Goal: Task Accomplishment & Management: Manage account settings

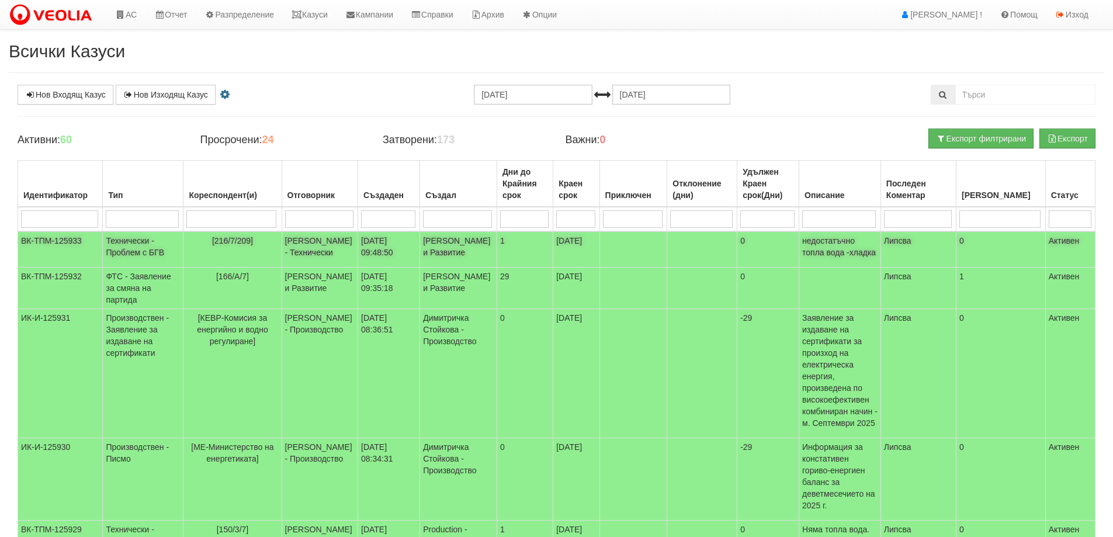
click at [230, 240] on span "[216/7/209]" at bounding box center [232, 240] width 41 height 9
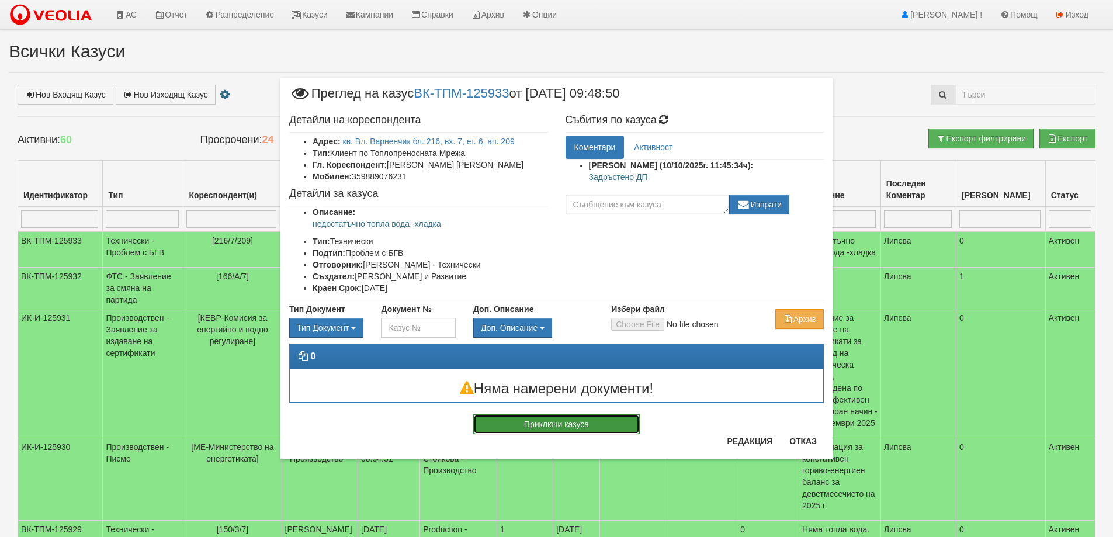
click at [521, 425] on button "Приключи казуса" at bounding box center [556, 424] width 167 height 20
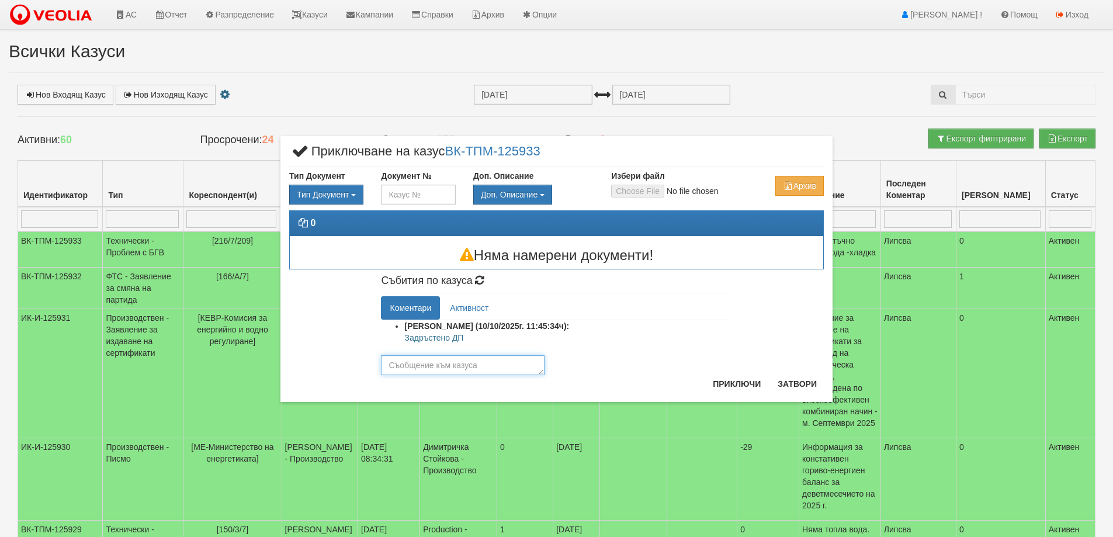
click at [477, 368] on textarea at bounding box center [463, 365] width 164 height 20
drag, startPoint x: 406, startPoint y: 338, endPoint x: 466, endPoint y: 339, distance: 59.6
click at [466, 339] on p "Задръстено ДП" at bounding box center [567, 338] width 327 height 12
copy p "Задръстено ДП"
click at [441, 369] on textarea at bounding box center [463, 365] width 164 height 20
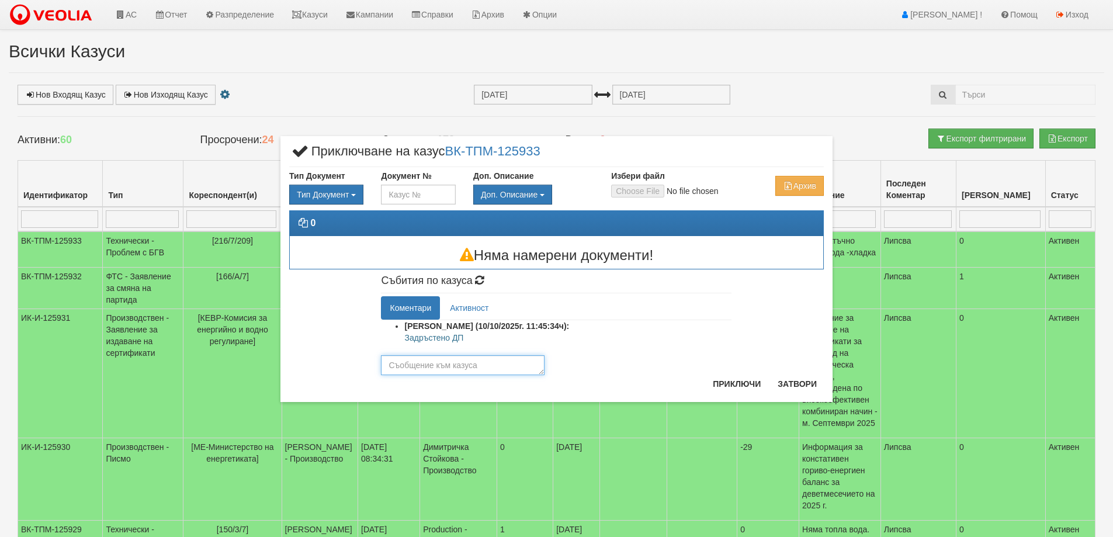
paste textarea "Задръстено ДП"
type textarea "Задръстено ДП"
click at [743, 383] on button "Приключи" at bounding box center [737, 384] width 62 height 19
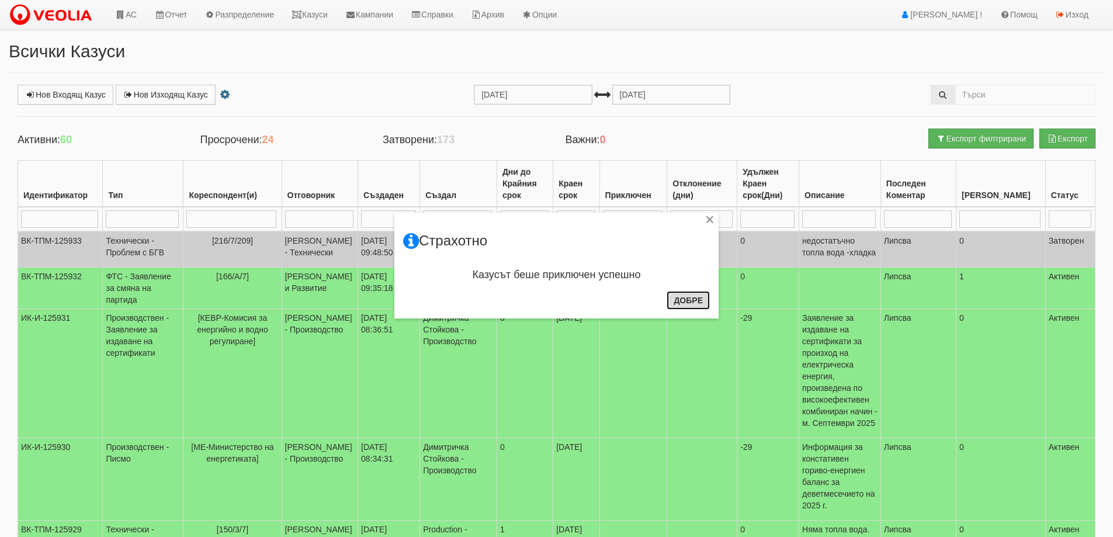
click at [681, 303] on button "Добре" at bounding box center [688, 300] width 43 height 19
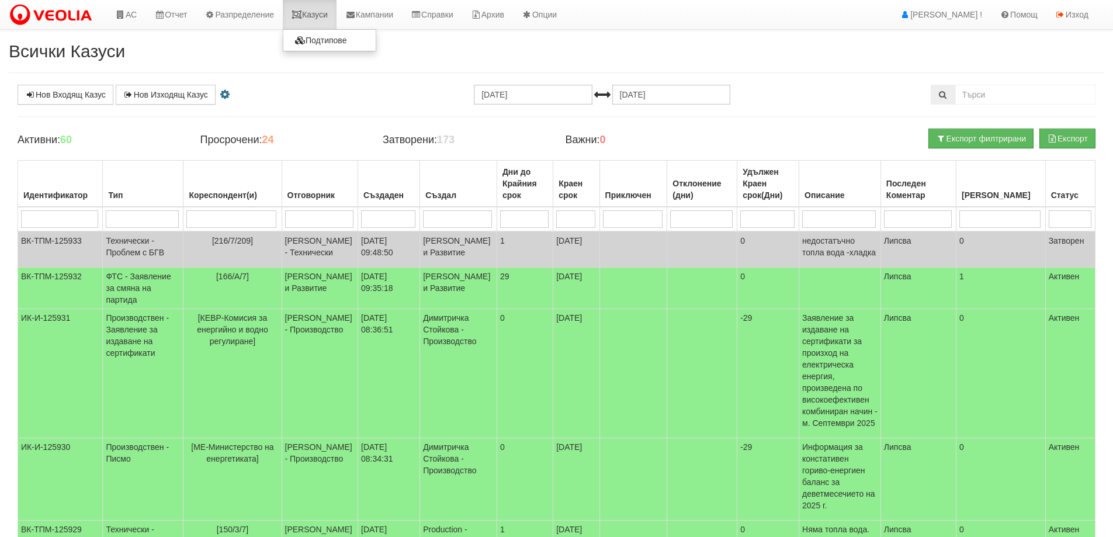
click at [321, 16] on link "Казуси" at bounding box center [310, 14] width 54 height 29
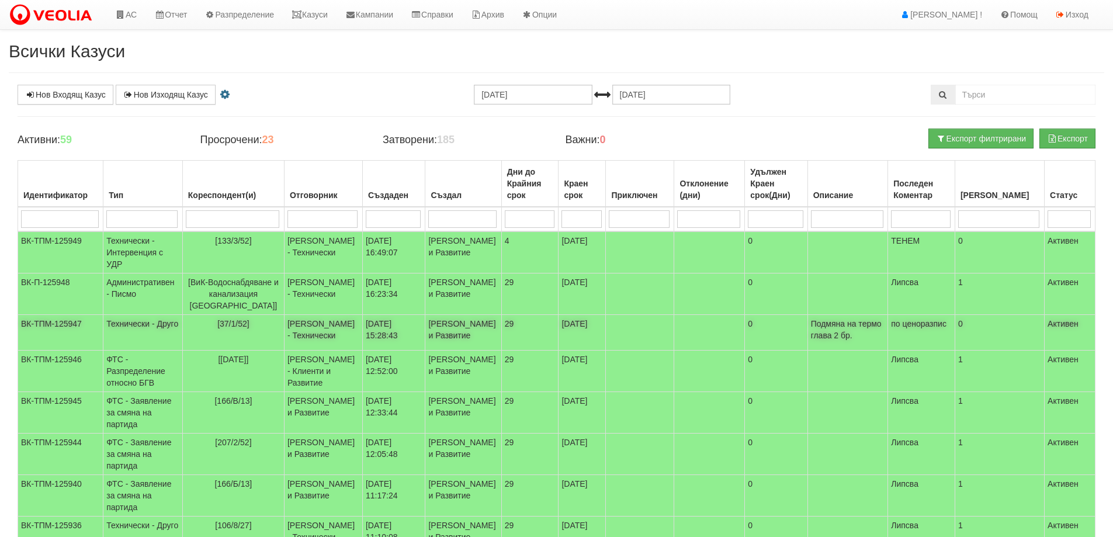
click at [233, 328] on span "[37/1/52]" at bounding box center [233, 323] width 32 height 9
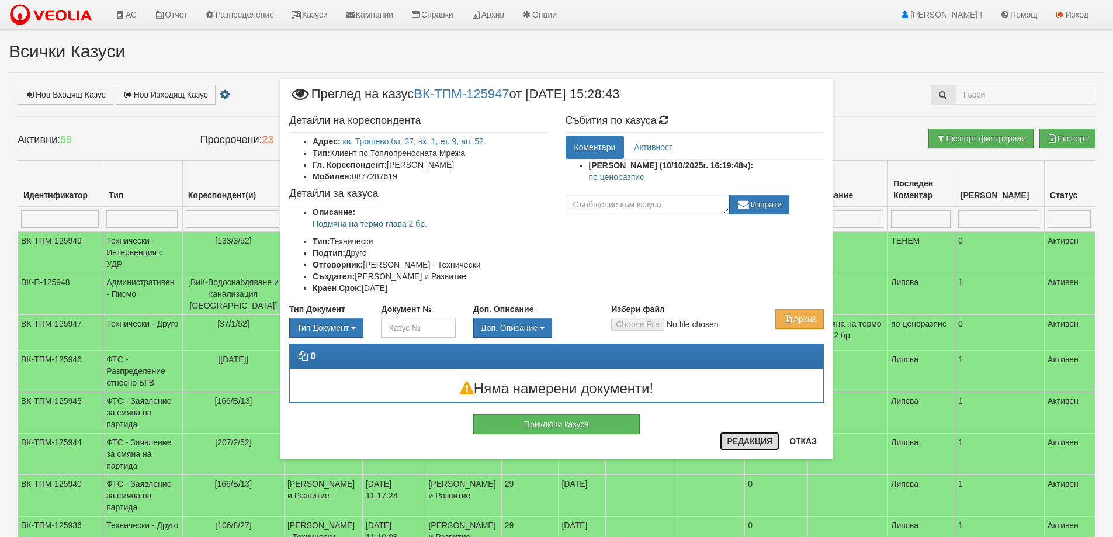
click at [734, 435] on button "Редакция" at bounding box center [750, 441] width 60 height 19
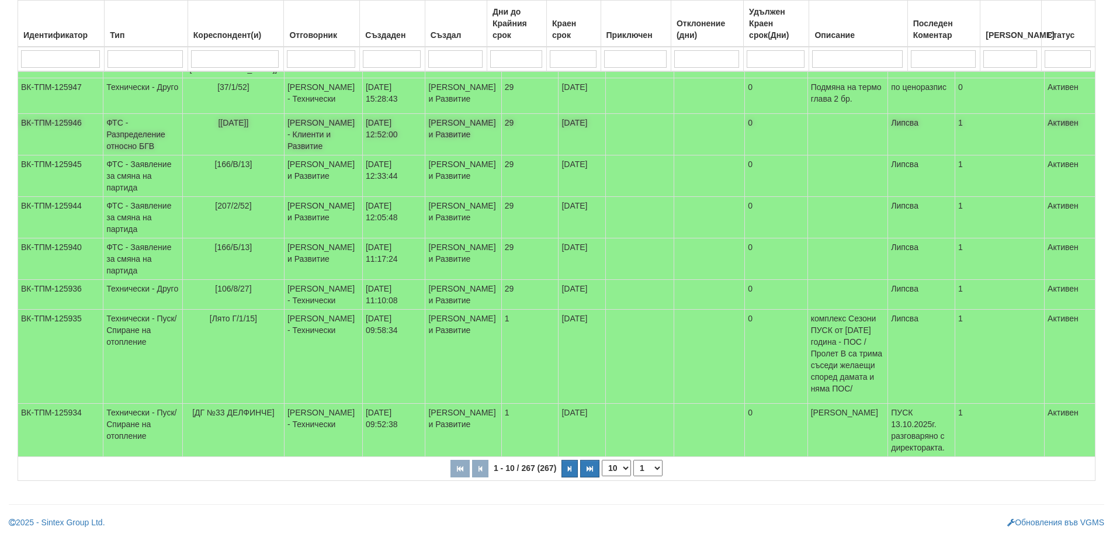
scroll to position [292, 0]
click at [228, 293] on span "[106/8/27]" at bounding box center [233, 288] width 36 height 9
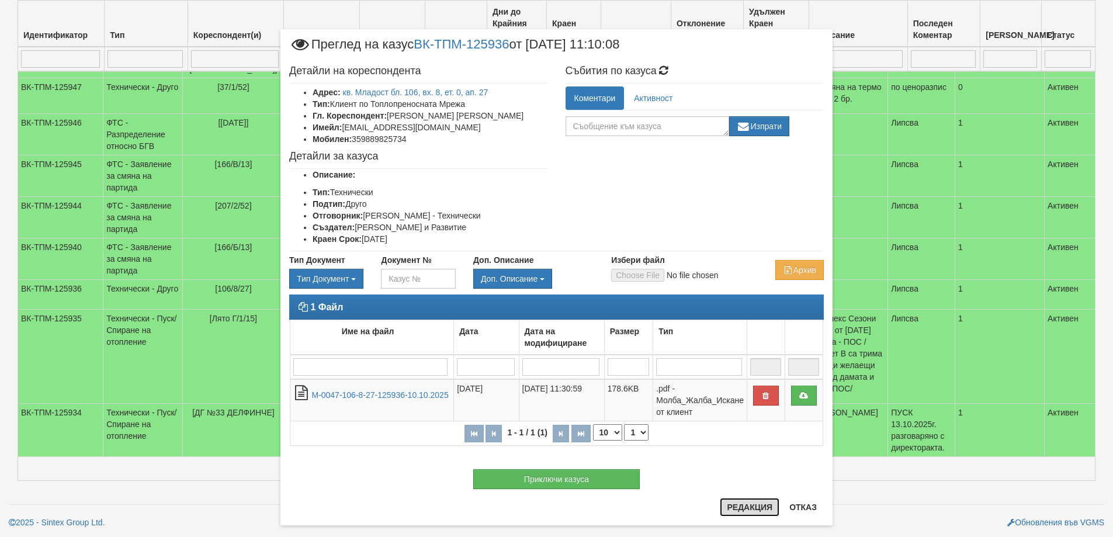
click at [749, 508] on button "Редакция" at bounding box center [750, 507] width 60 height 19
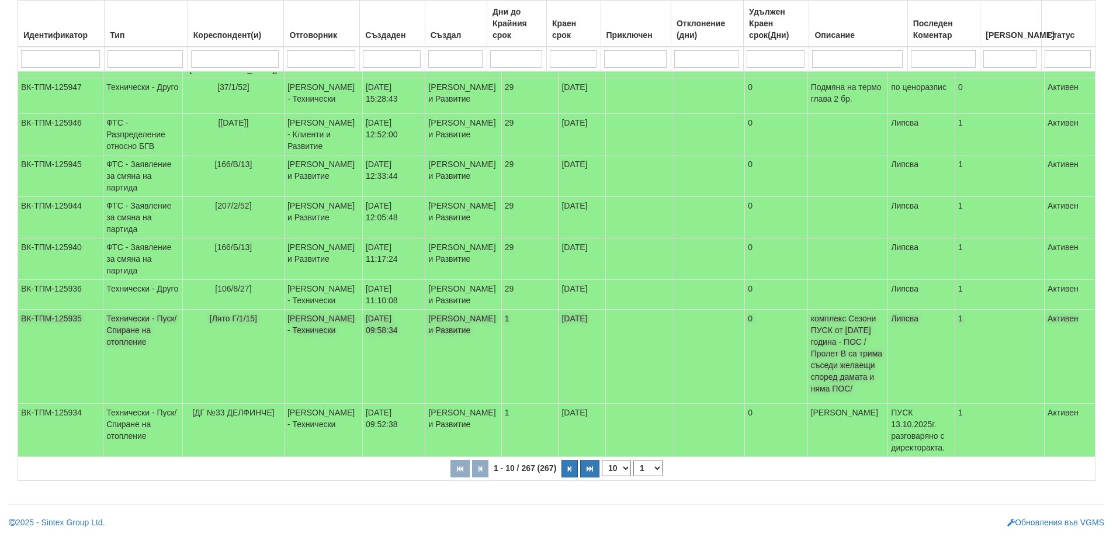
click at [226, 323] on span "[Лято Г/1/15]" at bounding box center [233, 318] width 47 height 9
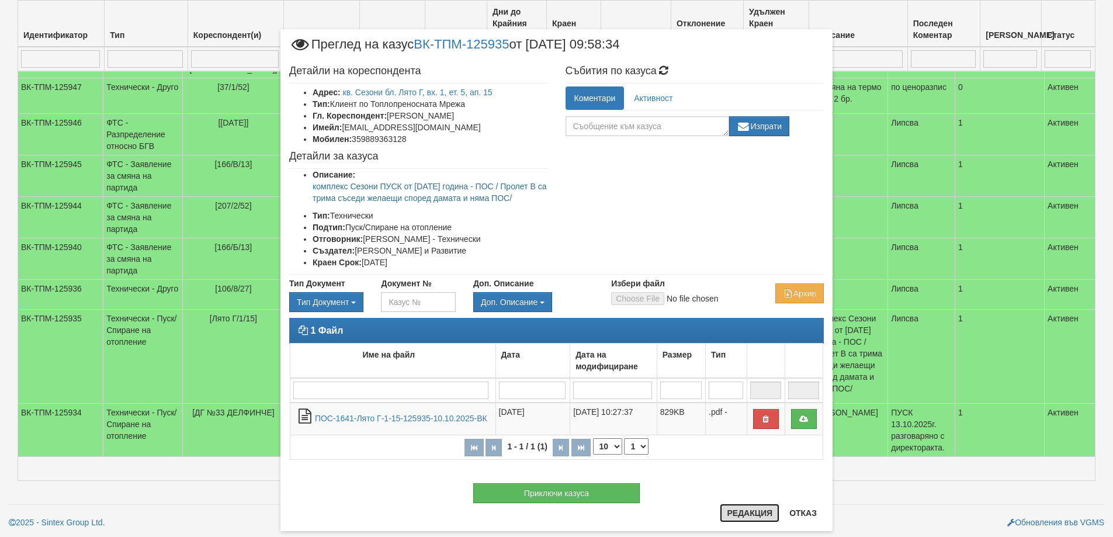
click at [729, 512] on button "Редакция" at bounding box center [750, 513] width 60 height 19
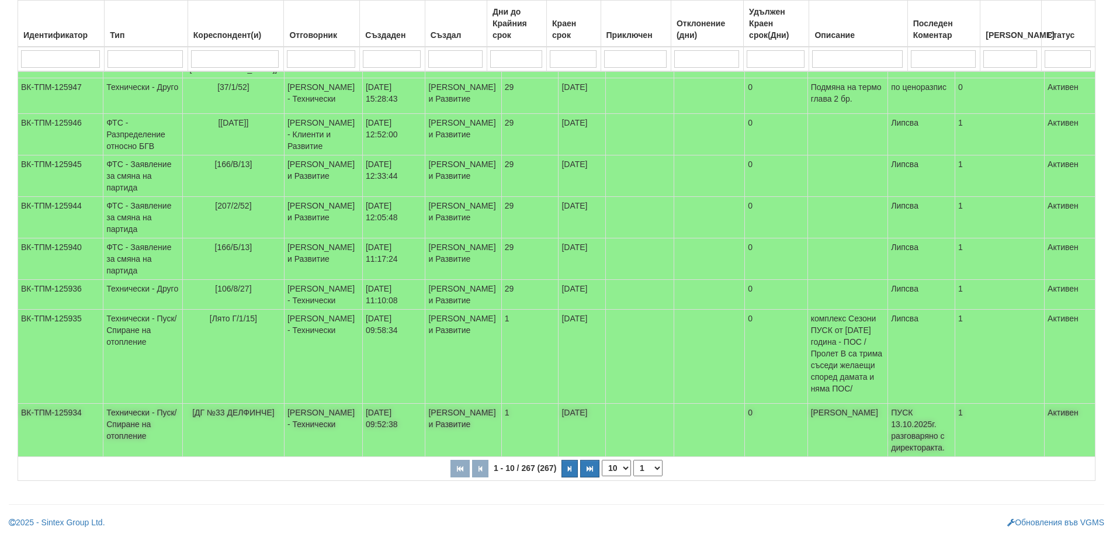
click at [233, 417] on span "[ДГ №33 ДЕЛФИНЧЕ]" at bounding box center [233, 412] width 82 height 9
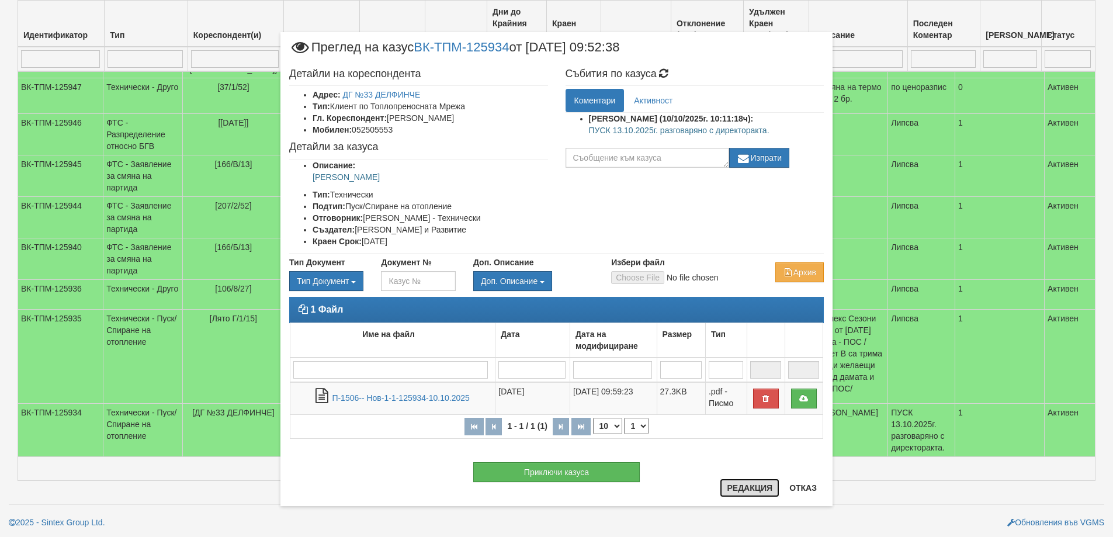
click at [736, 490] on button "Редакция" at bounding box center [750, 488] width 60 height 19
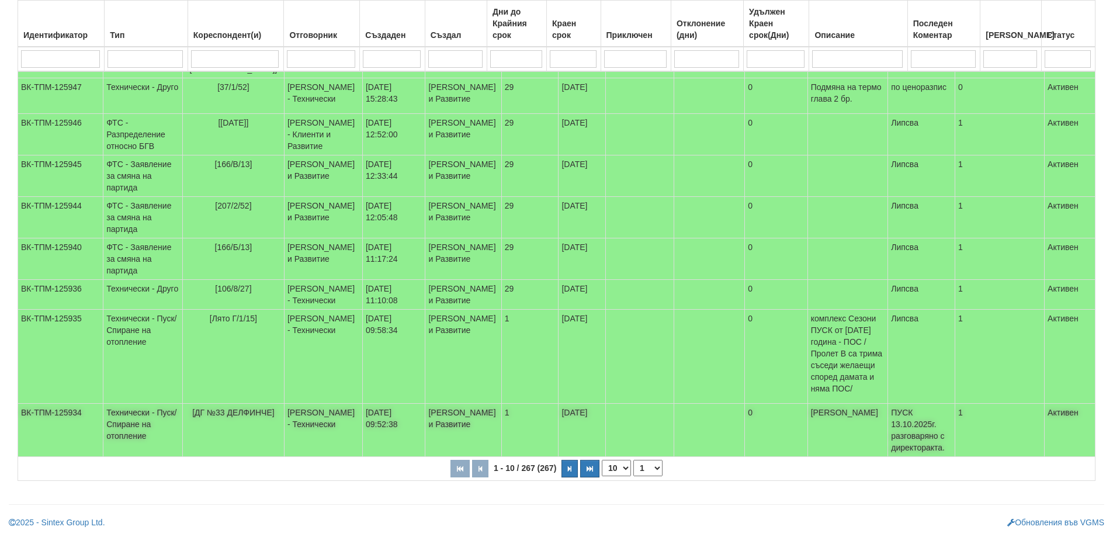
scroll to position [336, 0]
click at [572, 472] on icon "button" at bounding box center [570, 469] width 4 height 6
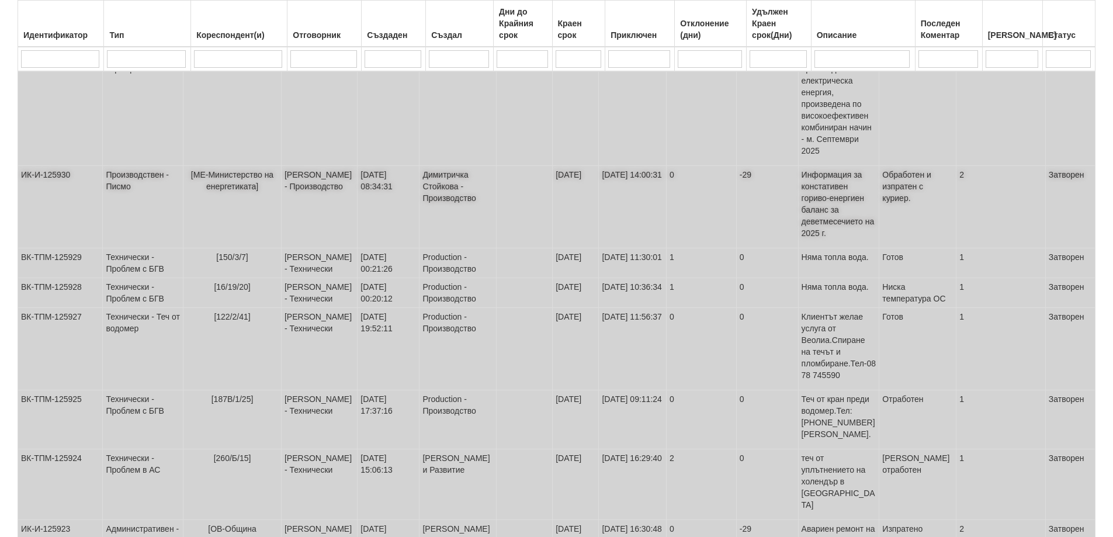
scroll to position [371, 0]
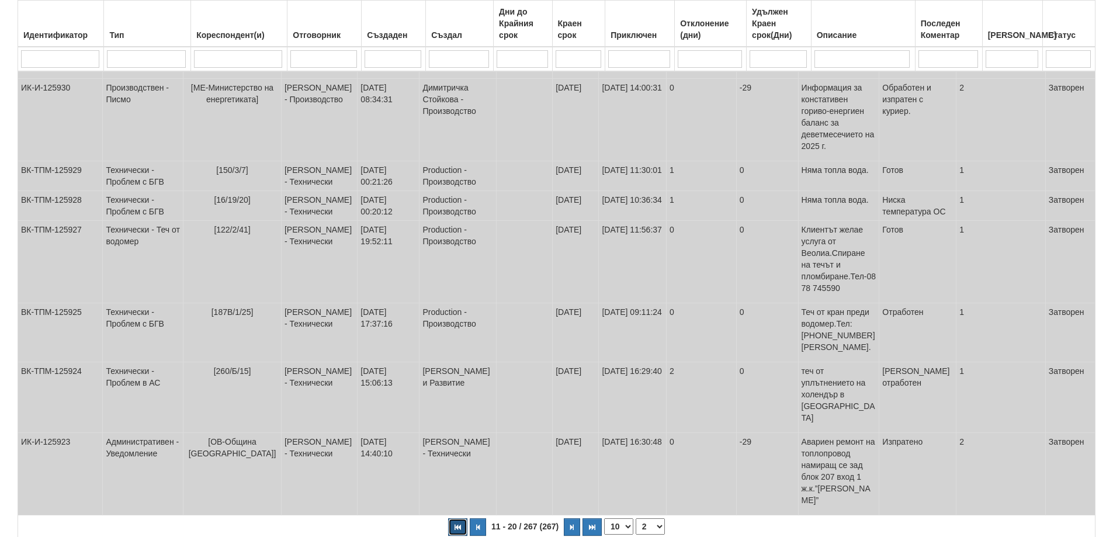
click at [452, 518] on button "button" at bounding box center [457, 527] width 19 height 18
select select "1"
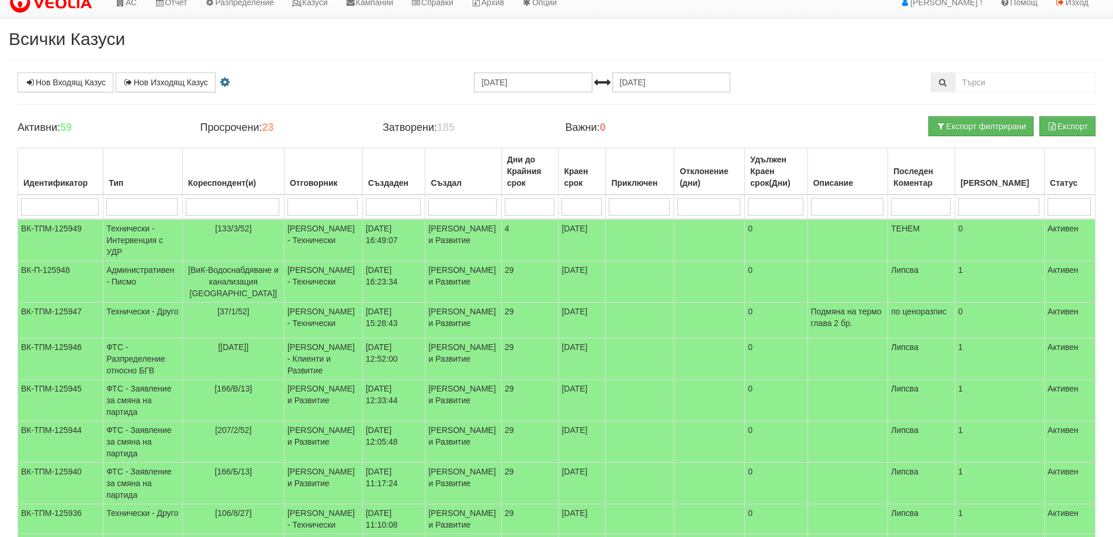
scroll to position [0, 0]
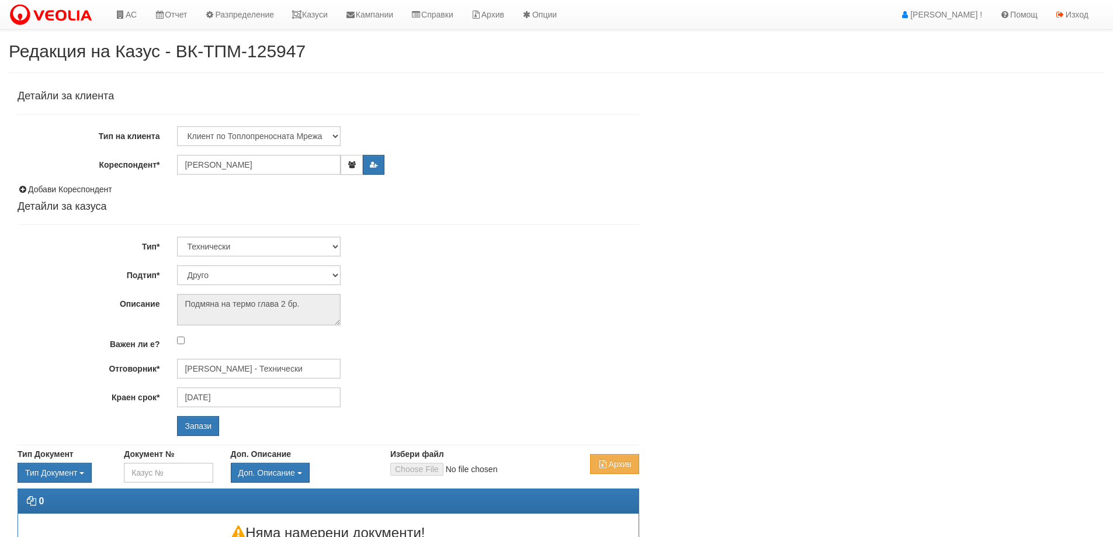
select select "Друго"
click at [270, 370] on input "[PERSON_NAME] - Технически" at bounding box center [259, 369] width 164 height 20
type input "D"
click at [251, 387] on div "[PERSON_NAME] - Технически" at bounding box center [511, 387] width 666 height 15
type input "[PERSON_NAME] - Технически"
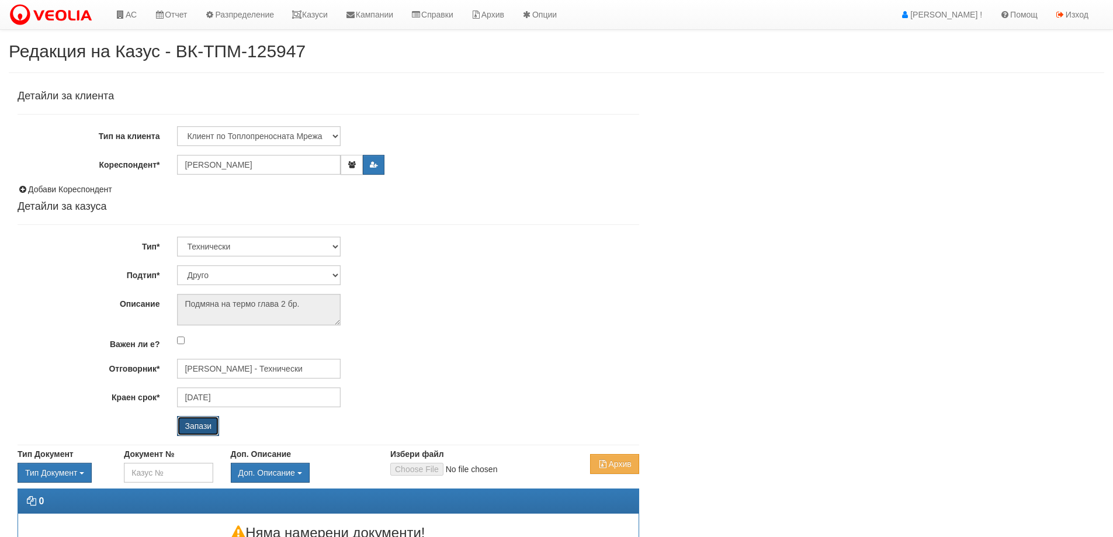
click at [202, 422] on input "Запази" at bounding box center [198, 426] width 42 height 20
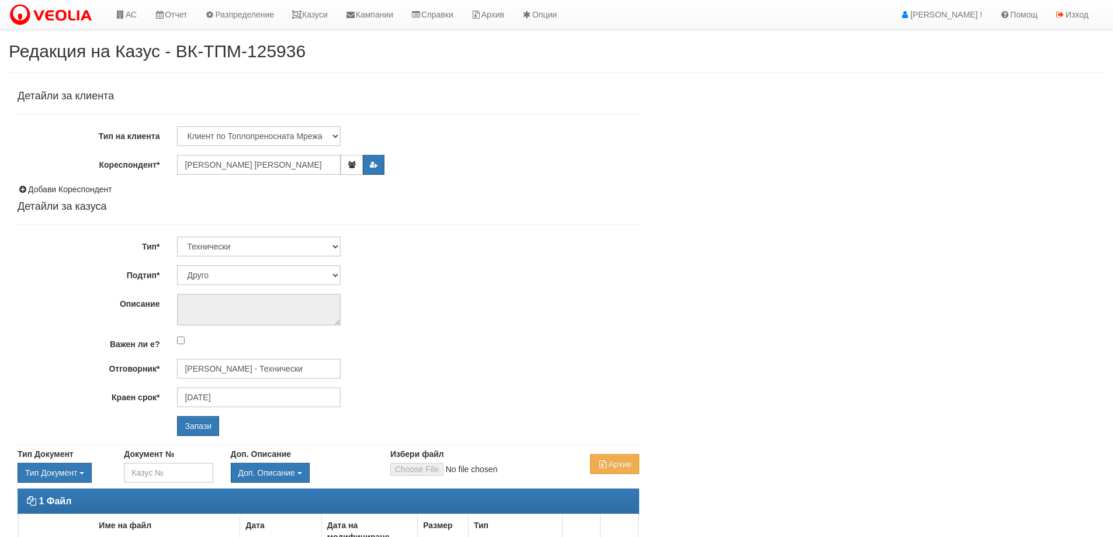
select select "Друго"
click at [217, 372] on input "[PERSON_NAME] - Технически" at bounding box center [259, 369] width 164 height 20
click at [252, 387] on div "Слави Славов - Технически" at bounding box center [511, 387] width 666 height 15
type input "[PERSON_NAME] - Технически"
click at [197, 427] on input "Запази" at bounding box center [198, 426] width 42 height 20
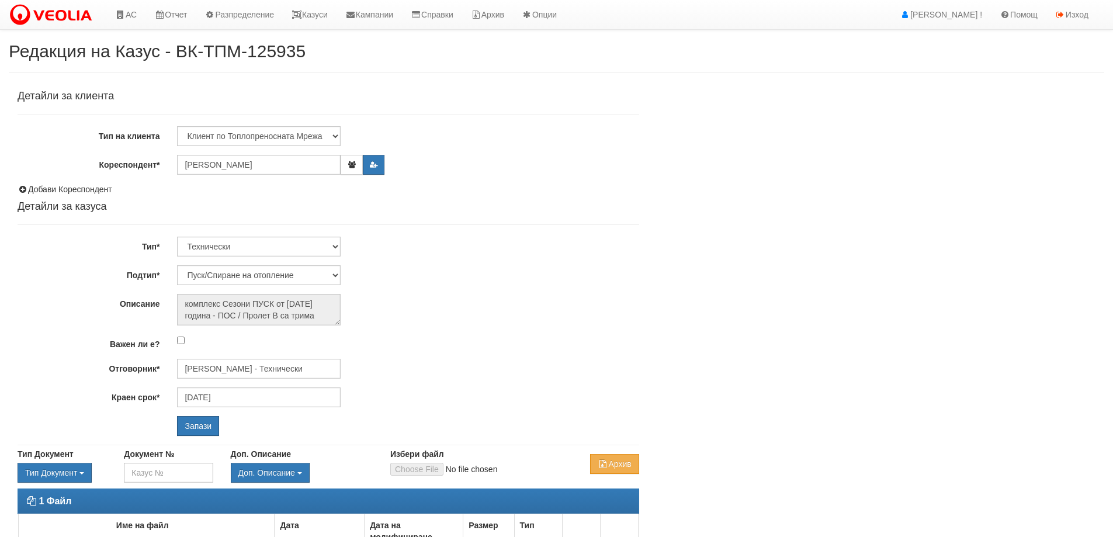
select select "Пуск/Спиране на отопление"
click at [252, 366] on input "[PERSON_NAME] - Технически" at bounding box center [259, 369] width 164 height 20
click at [270, 385] on div "Диян Стоянов - Технически" at bounding box center [511, 387] width 666 height 15
type input "Диян Стоянов - Технически"
click at [202, 431] on input "Запази" at bounding box center [198, 426] width 42 height 20
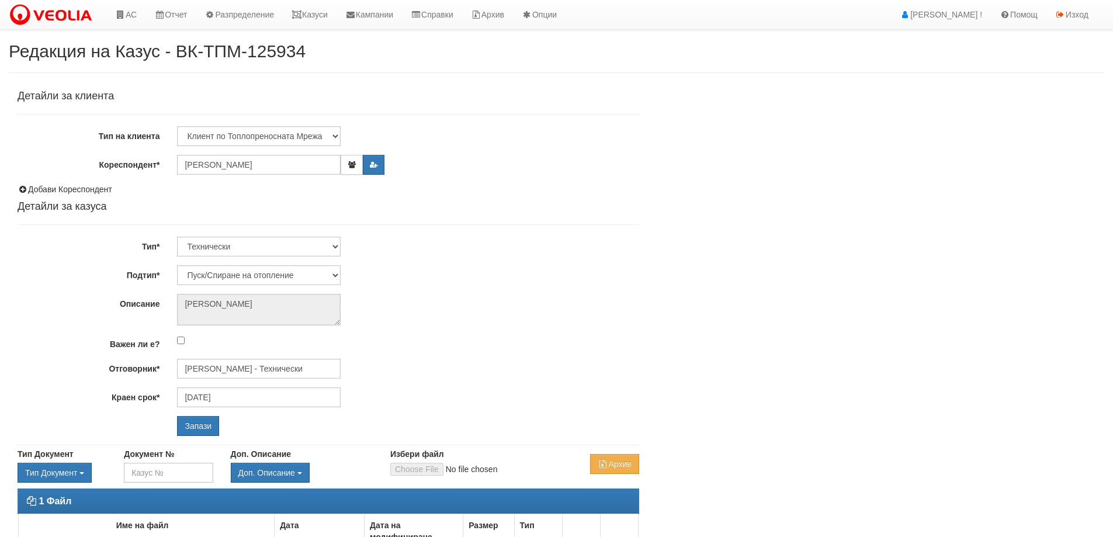
select select "Пуск/Спиране на отопление"
click at [204, 366] on input "[PERSON_NAME] - Технически" at bounding box center [259, 369] width 164 height 20
click at [257, 385] on div "[PERSON_NAME] - Технически" at bounding box center [511, 387] width 666 height 15
type input "[PERSON_NAME] - Технически"
click at [202, 429] on input "Запази" at bounding box center [198, 426] width 42 height 20
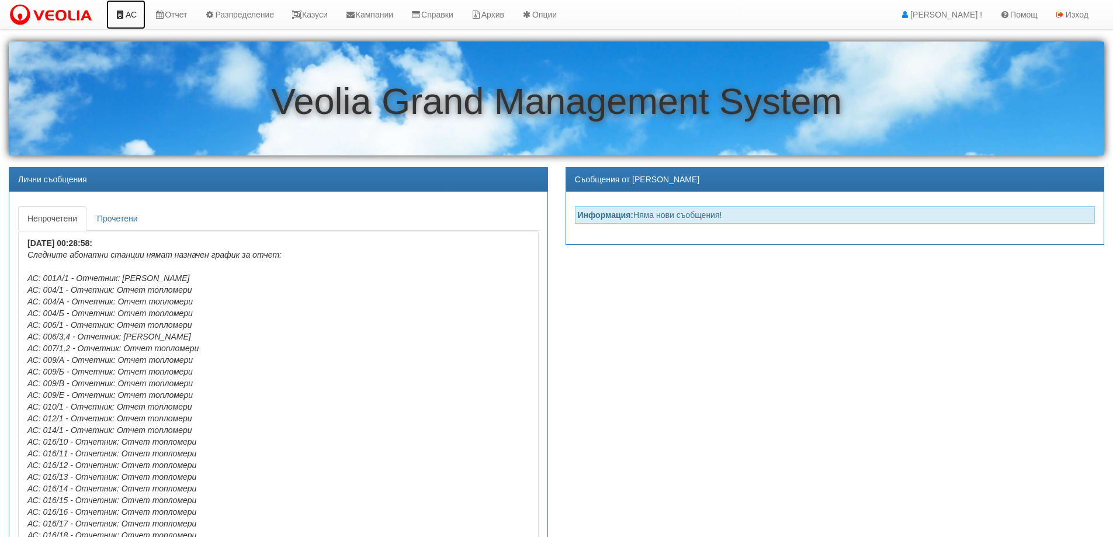
click at [126, 17] on link "АС" at bounding box center [125, 14] width 39 height 29
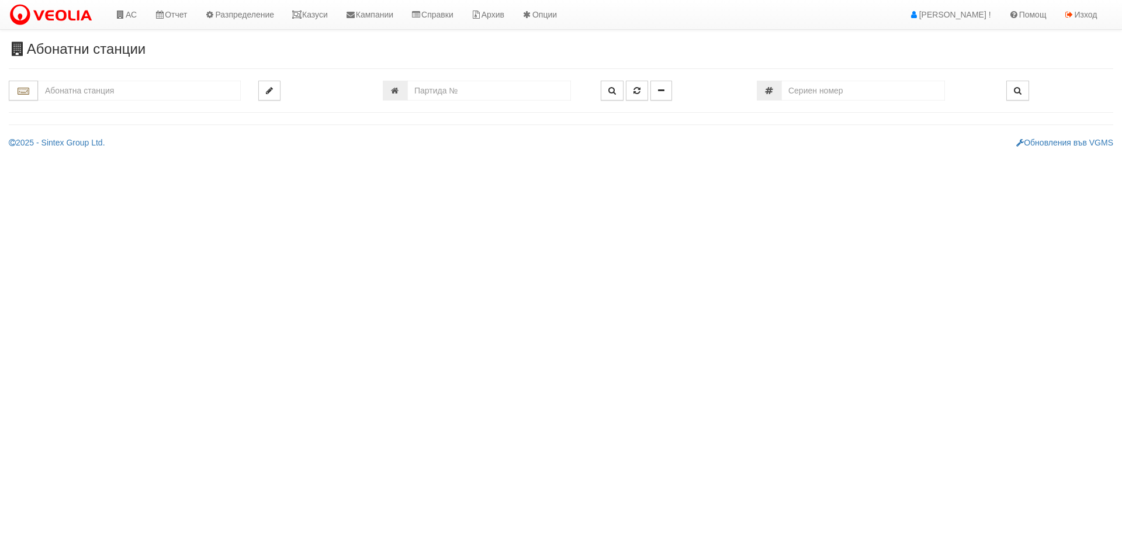
click at [119, 94] on input "text" at bounding box center [139, 91] width 203 height 20
click at [113, 108] on div "166/А - Възраждане - "ВЕОЛИЯ"" at bounding box center [139, 108] width 199 height 13
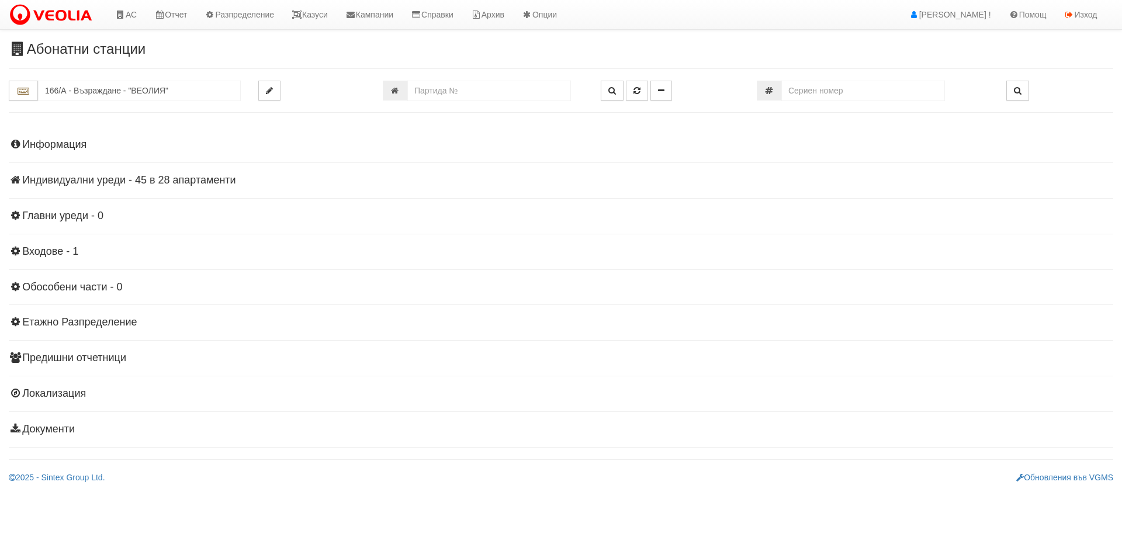
click at [41, 174] on div "Информация Параметри Брой Апартаменти: 28 Ползватели 08/2025 0 %" at bounding box center [561, 285] width 1105 height 323
click at [45, 182] on h4 "Индивидуални уреди - 45 в 28 апартаменти" at bounding box center [561, 181] width 1105 height 12
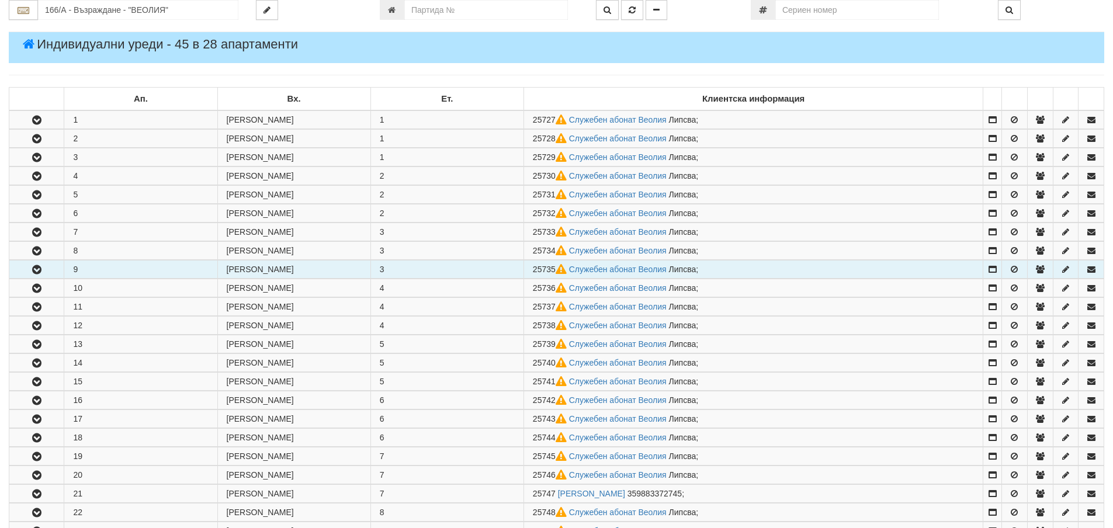
scroll to position [117, 0]
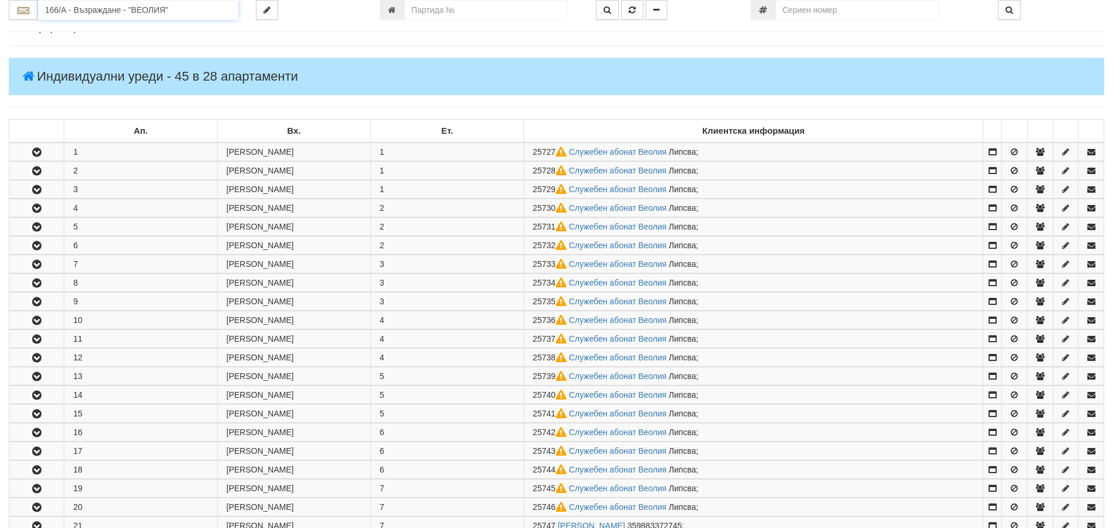
click at [57, 12] on input "166/А - Възраждане - "ВЕОЛИЯ"" at bounding box center [138, 10] width 200 height 20
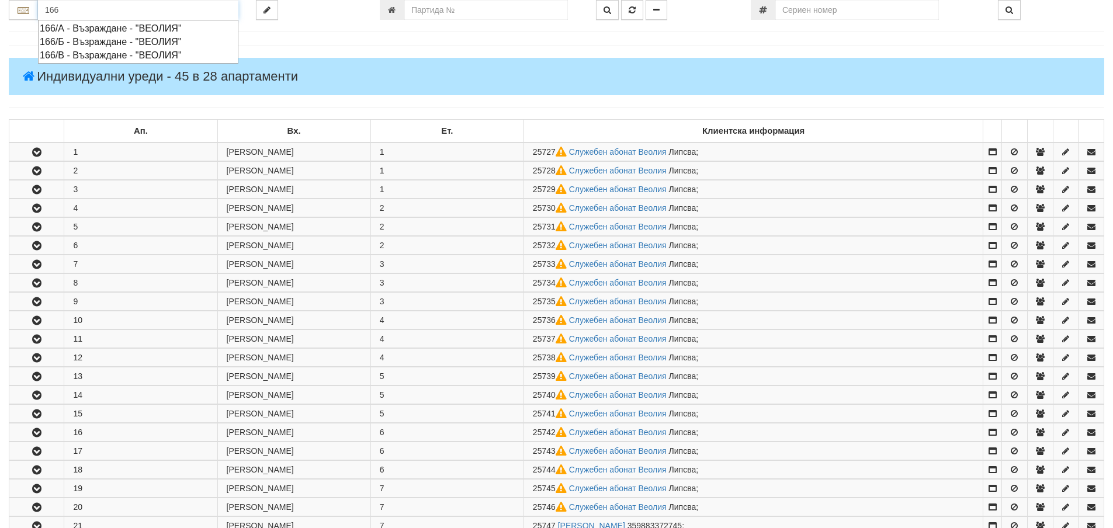
click at [79, 41] on div "166/Б - Възраждане - "ВЕОЛИЯ"" at bounding box center [138, 41] width 197 height 13
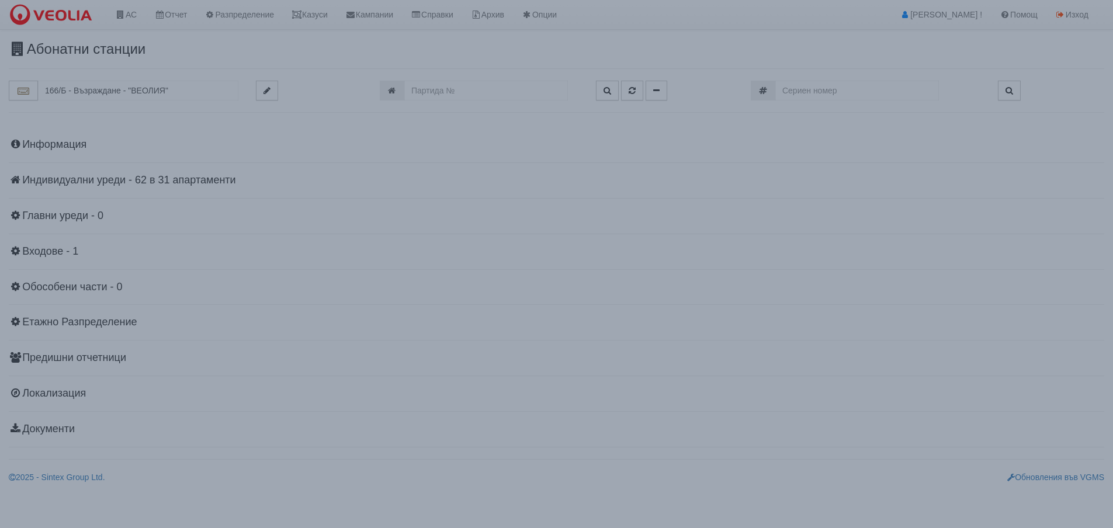
scroll to position [0, 0]
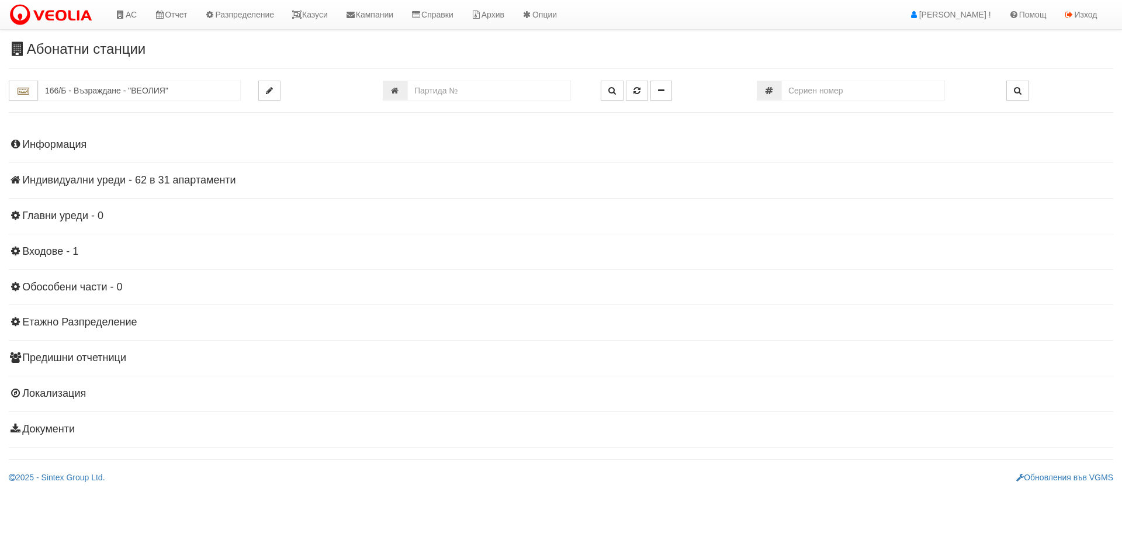
click at [70, 180] on h4 "Индивидуални уреди - 62 в 31 апартаменти" at bounding box center [561, 181] width 1105 height 12
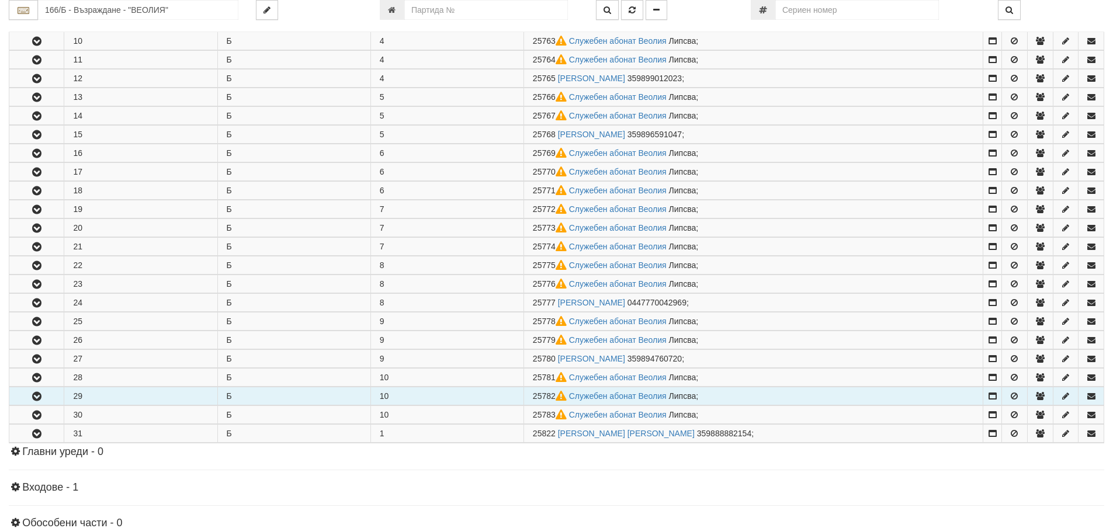
scroll to position [409, 0]
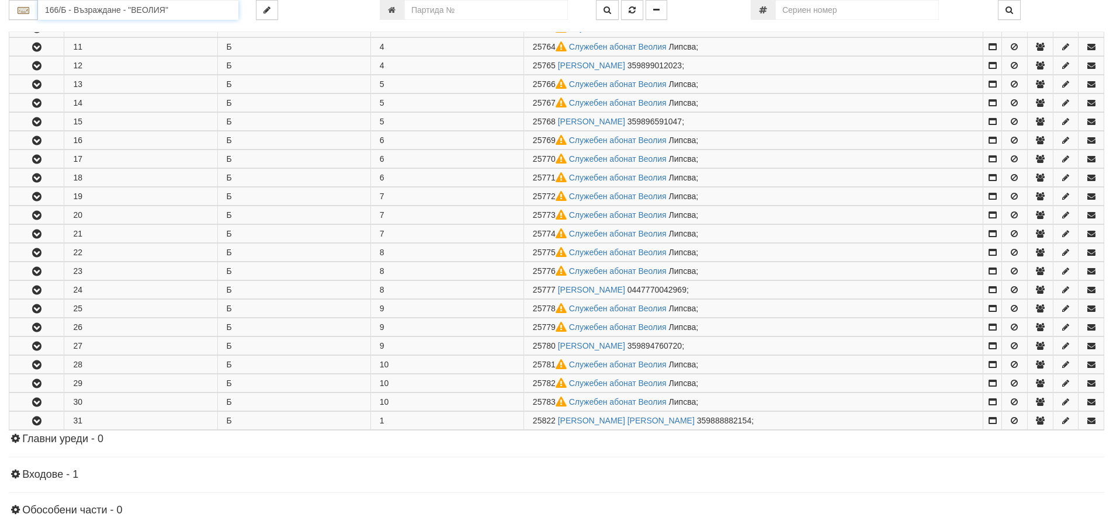
click at [84, 9] on input "166/Б - Възраждане - "ВЕОЛИЯ"" at bounding box center [138, 10] width 200 height 20
click at [63, 54] on div "166/В - Възраждане - "ВЕОЛИЯ"" at bounding box center [138, 55] width 197 height 13
type input "166/В - Възраждане - "ВЕОЛИЯ""
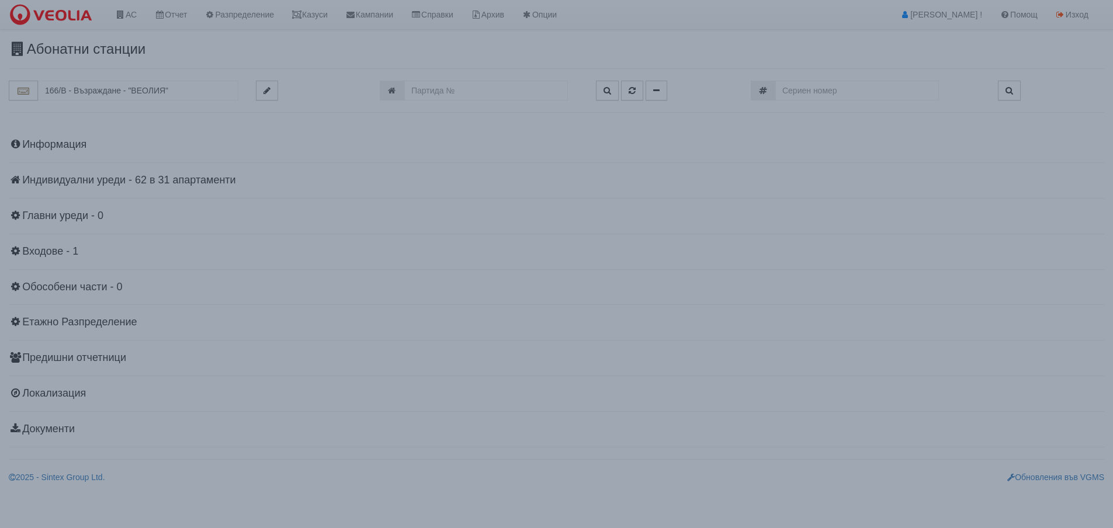
scroll to position [0, 0]
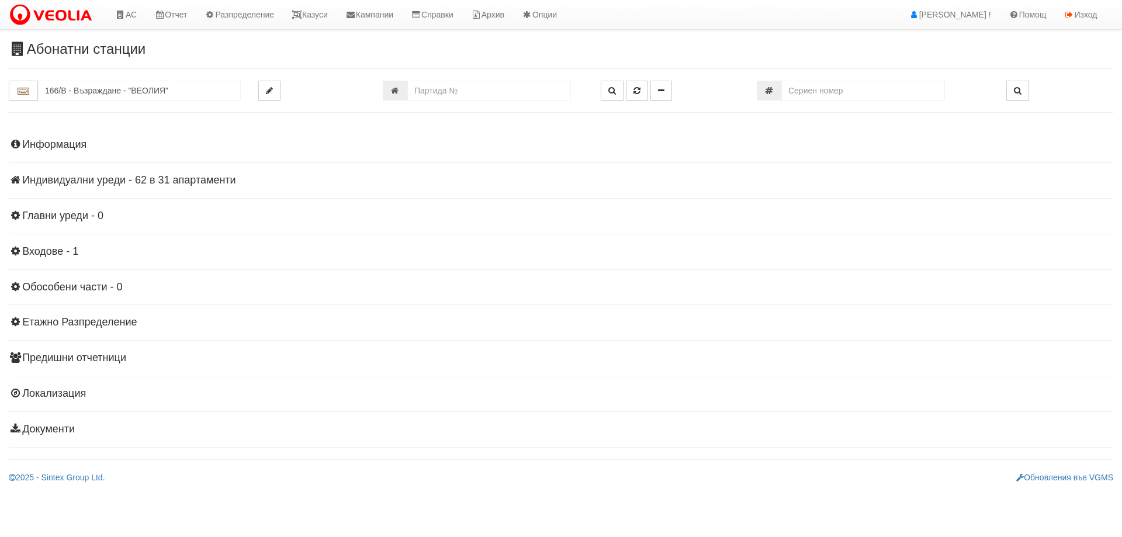
click at [65, 180] on h4 "Индивидуални уреди - 62 в 31 апартаменти" at bounding box center [561, 181] width 1105 height 12
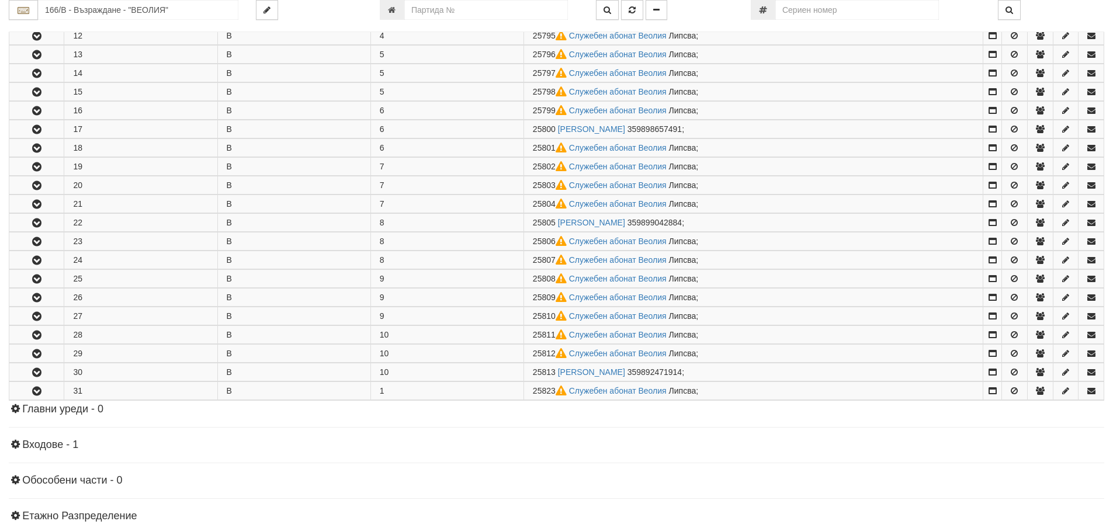
scroll to position [526, 0]
